Goal: Entertainment & Leisure: Consume media (video, audio)

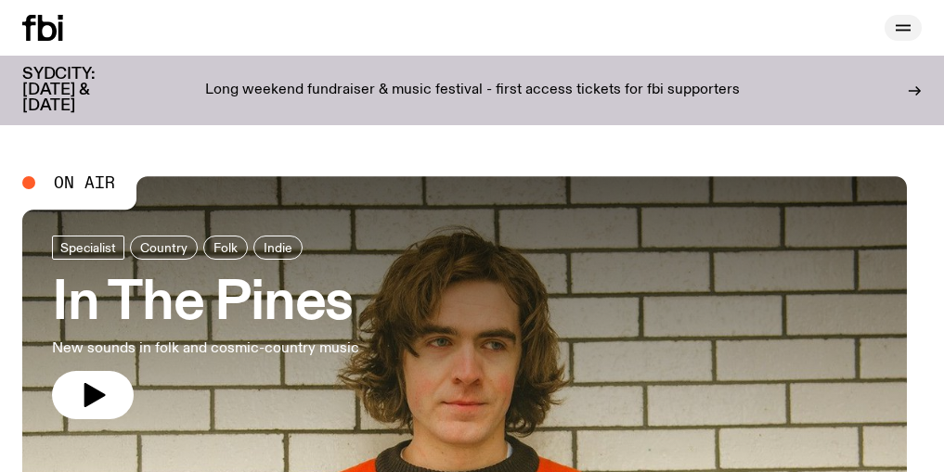
click at [897, 30] on icon "button" at bounding box center [903, 28] width 22 height 22
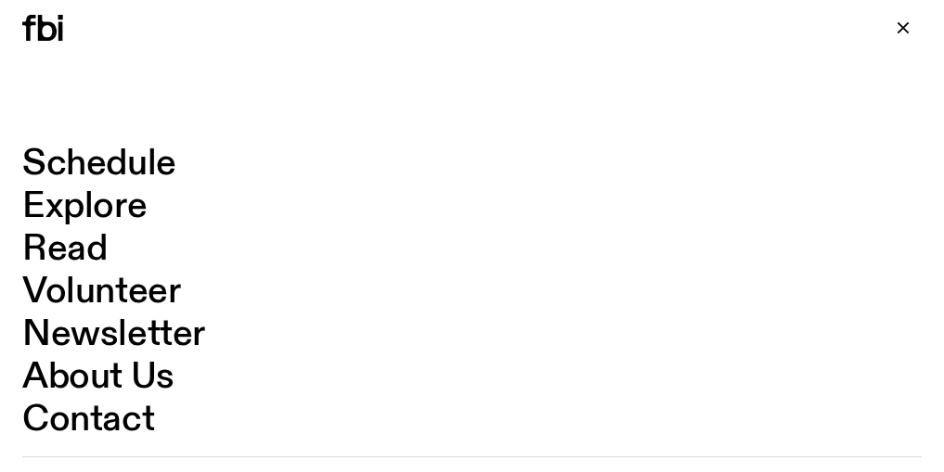
click at [80, 207] on link "Explore" at bounding box center [84, 206] width 124 height 35
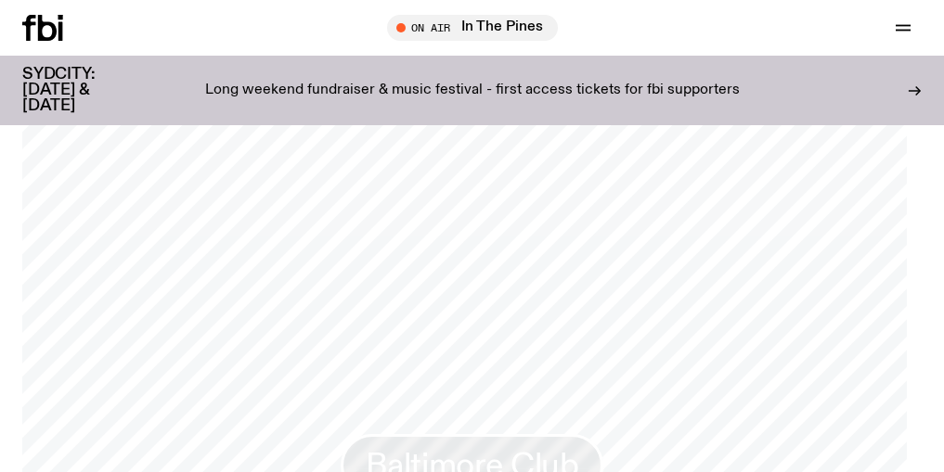
scroll to position [2309, 0]
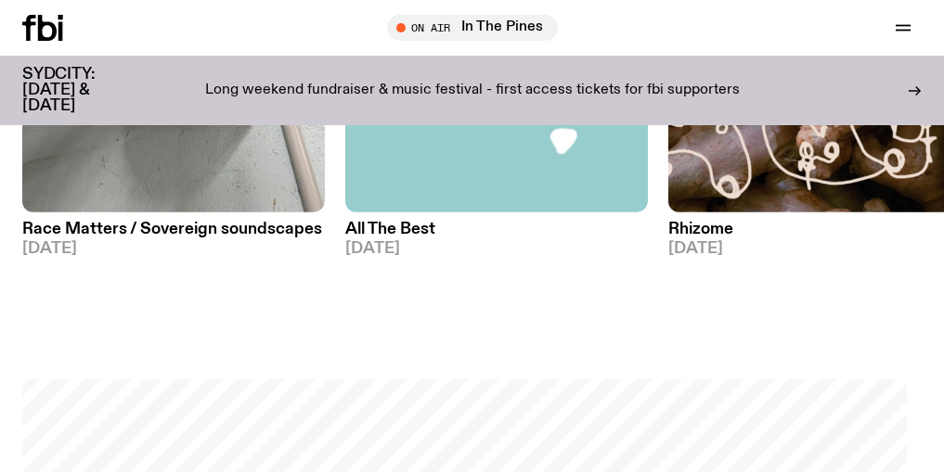
click at [195, 209] on img at bounding box center [173, 11] width 302 height 404
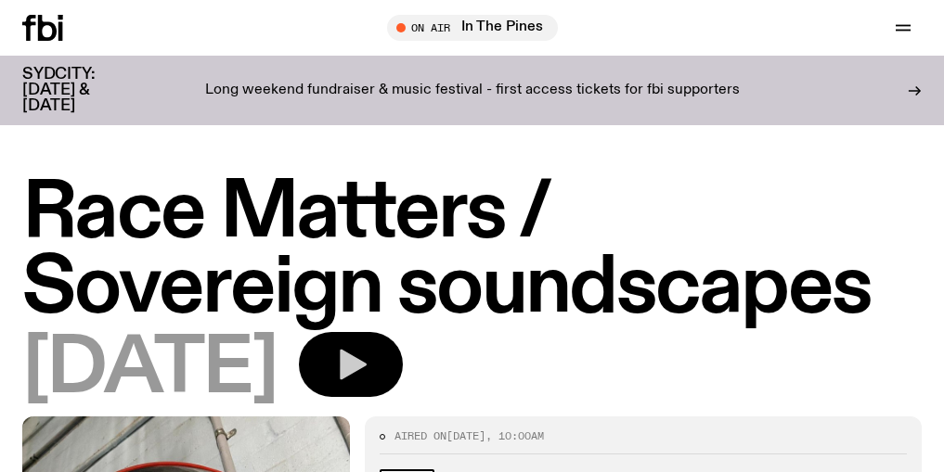
click at [403, 345] on button "button" at bounding box center [351, 364] width 104 height 65
